Goal: Task Accomplishment & Management: Complete application form

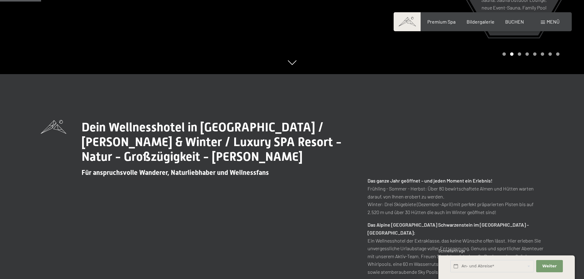
scroll to position [245, 0]
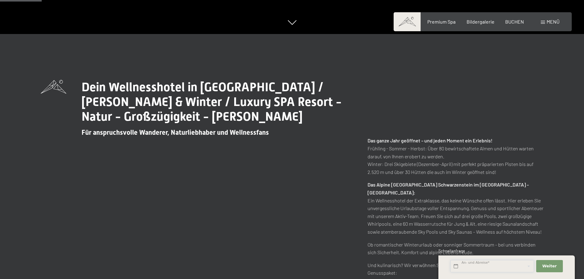
click at [477, 266] on input "text" at bounding box center [492, 266] width 84 height 13
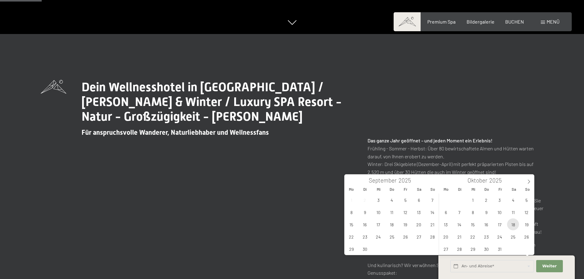
click at [511, 227] on span "18" at bounding box center [513, 224] width 12 height 12
click at [524, 226] on span "19" at bounding box center [526, 224] width 12 height 12
type input "Sa. 18.10.2025 - So. 19.10.2025"
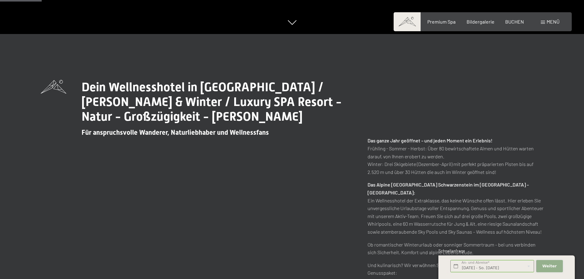
click at [541, 266] on button "Weiter Adressfelder ausblenden" at bounding box center [549, 266] width 26 height 13
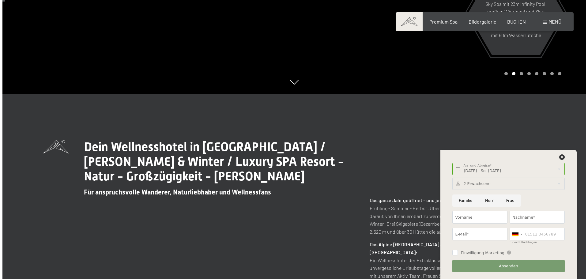
scroll to position [0, 0]
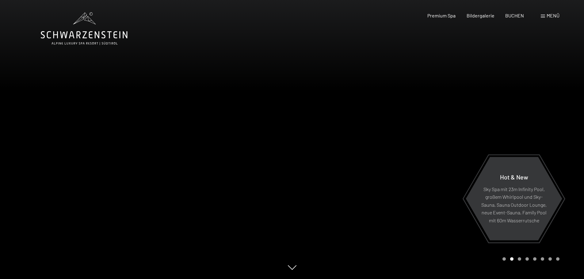
click at [544, 13] on div "Menü" at bounding box center [549, 15] width 19 height 7
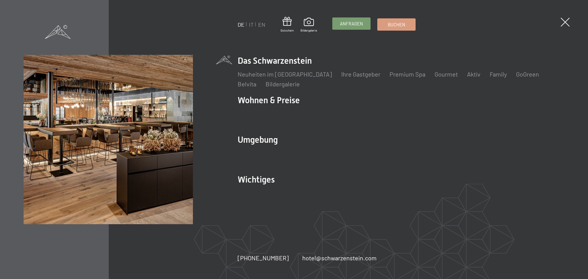
click at [349, 26] on span "Anfragen" at bounding box center [351, 24] width 23 height 6
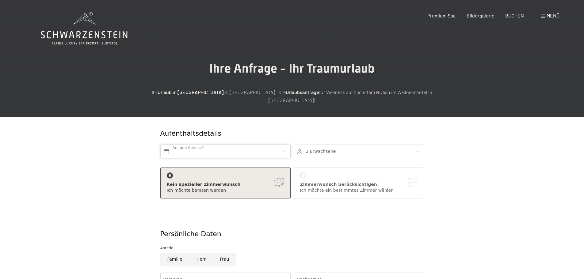
click at [203, 145] on input "text" at bounding box center [225, 152] width 130 height 14
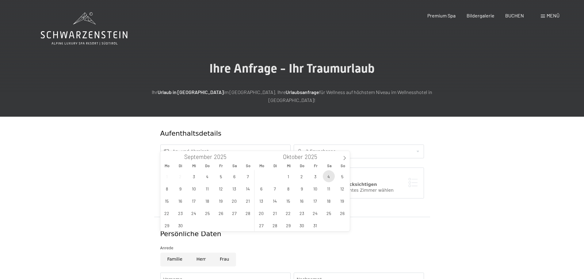
click at [330, 179] on span "4" at bounding box center [329, 176] width 12 height 12
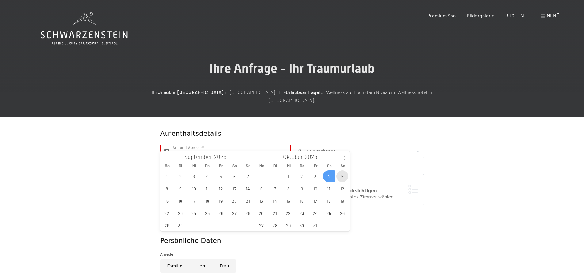
click at [344, 180] on span "5" at bounding box center [342, 176] width 12 height 12
type input "[DATE] - So. [DATE]"
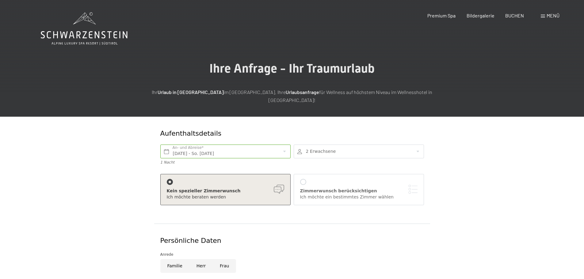
click at [78, 158] on div "Aufenthaltsdetails [DATE] - So. [DATE] An- und Abreise* 1 Nacht 2 Erwachsene 2 …" at bounding box center [292, 270] width 464 height 307
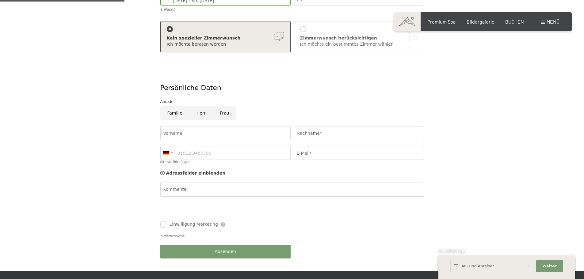
scroll to position [153, 0]
click at [198, 112] on div "Familie [PERSON_NAME]" at bounding box center [292, 114] width 267 height 17
click at [197, 110] on input "Herr" at bounding box center [200, 113] width 23 height 14
radio input "true"
click at [188, 126] on input "Vorname" at bounding box center [225, 133] width 130 height 14
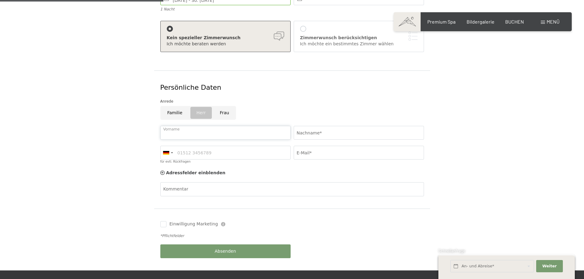
type input "Brandnamic"
drag, startPoint x: 340, startPoint y: 127, endPoint x: 335, endPoint y: 131, distance: 6.7
click at [340, 127] on input "Nachname*" at bounding box center [359, 133] width 130 height 14
type input "Testanfrage"
click at [323, 146] on input "E-Mail*" at bounding box center [359, 153] width 130 height 14
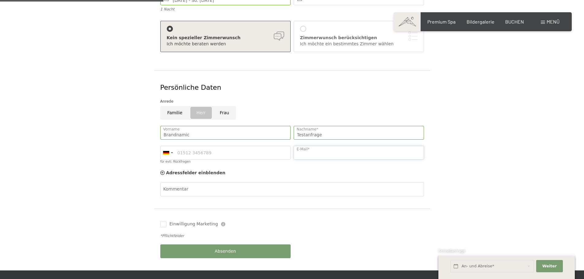
type input "[PERSON_NAME][EMAIL_ADDRESS][PERSON_NAME][DOMAIN_NAME]"
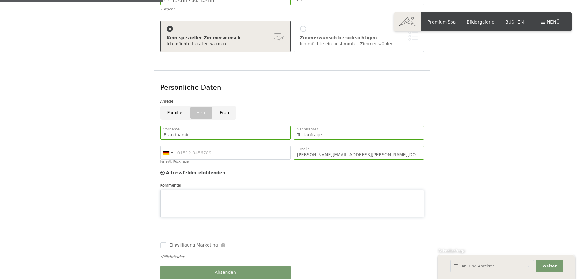
click at [195, 190] on textarea "Kommentar" at bounding box center [292, 204] width 264 height 28
type textarea "Brandnamic Testanfrage - Bitte nicht beachten. Danke!"
click at [122, 182] on form "Aufenthaltsdetails [DATE] - So. [DATE] An- und Abreise* 1 Nacht 2 Erwachsene 2 …" at bounding box center [292, 128] width 418 height 328
click at [160, 242] on input "Einwilligung Marketing" at bounding box center [163, 245] width 6 height 6
checkbox input "true"
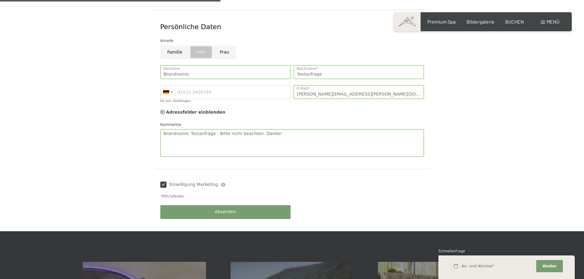
scroll to position [214, 0]
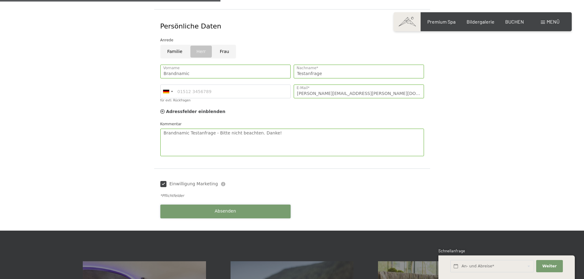
click at [204, 205] on button "Absenden" at bounding box center [225, 212] width 130 height 14
